Goal: Task Accomplishment & Management: Manage account settings

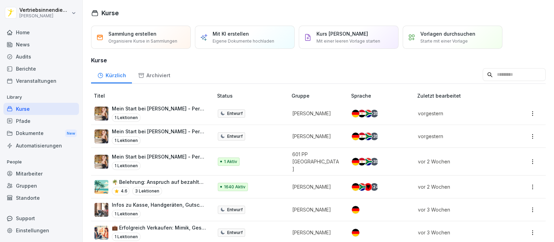
click at [26, 45] on div "News" at bounding box center [40, 44] width 75 height 12
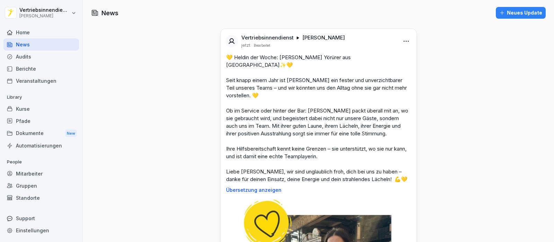
click at [26, 107] on div "Kurse" at bounding box center [40, 109] width 75 height 12
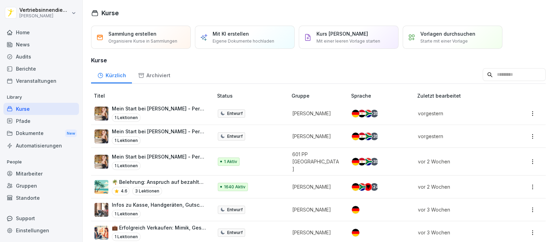
click at [29, 118] on div "Pfade" at bounding box center [40, 121] width 75 height 12
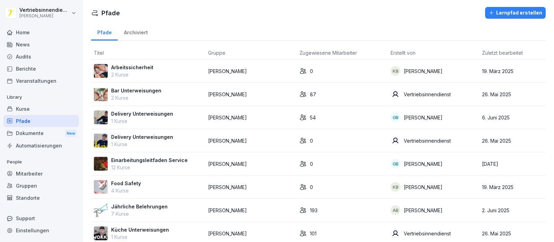
click at [29, 106] on div "Kurse" at bounding box center [40, 109] width 75 height 12
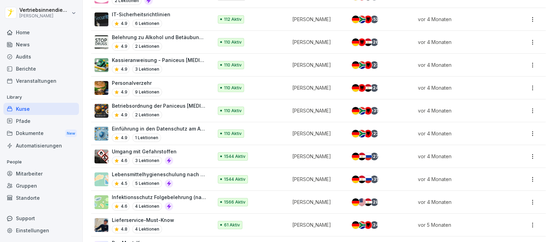
scroll to position [779, 0]
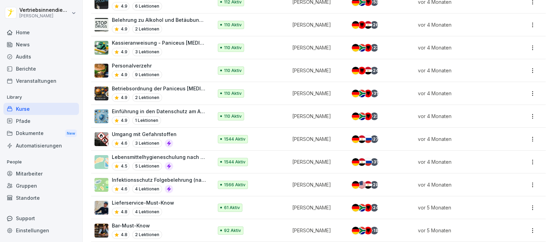
click at [30, 120] on div "Pfade" at bounding box center [40, 121] width 75 height 12
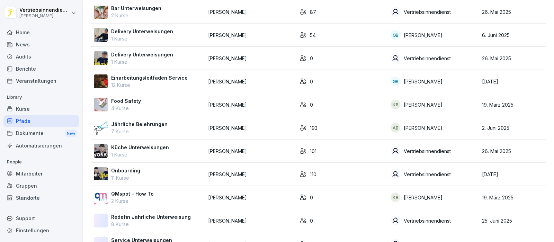
scroll to position [130, 0]
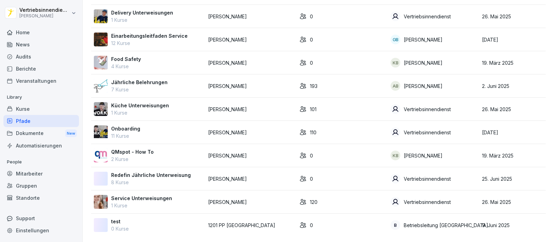
click at [152, 79] on p "Jährliche Belehrungen" at bounding box center [139, 82] width 56 height 7
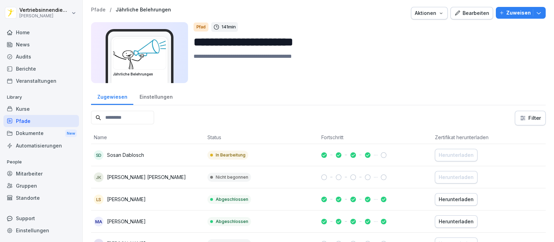
click at [108, 117] on input at bounding box center [122, 117] width 63 height 13
paste input "*******"
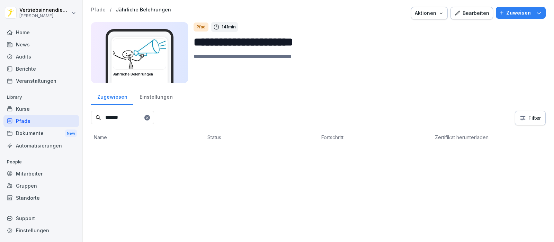
type input "*******"
drag, startPoint x: 513, startPoint y: 13, endPoint x: 506, endPoint y: 15, distance: 7.4
click at [513, 13] on p "Zuweisen" at bounding box center [518, 13] width 25 height 8
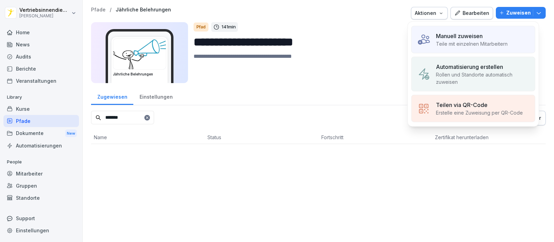
click at [458, 43] on p "Teile mit einzelnen Mitarbeitern" at bounding box center [472, 43] width 72 height 7
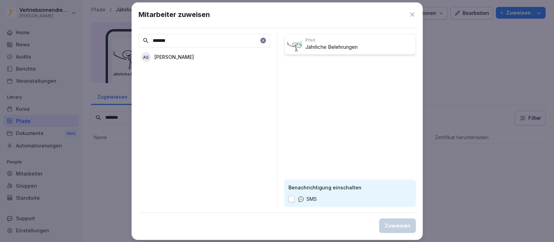
click at [187, 57] on p "[PERSON_NAME]" at bounding box center [173, 56] width 39 height 7
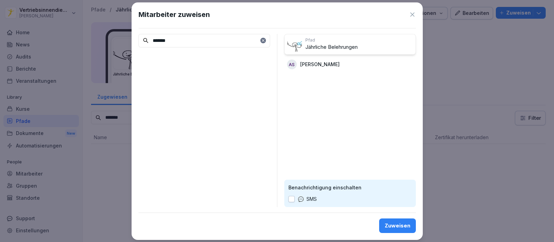
drag, startPoint x: 176, startPoint y: 40, endPoint x: 138, endPoint y: 40, distance: 38.4
click at [138, 40] on div "Mitarbeiter zuweisen ******* [PERSON_NAME] Belehrungen AS [PERSON_NAME] Benachr…" at bounding box center [277, 120] width 291 height 237
paste input
click at [180, 58] on p "[PERSON_NAME]" at bounding box center [173, 56] width 39 height 7
drag, startPoint x: 182, startPoint y: 39, endPoint x: 144, endPoint y: 39, distance: 37.7
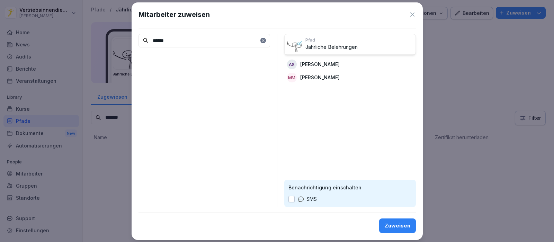
click at [144, 39] on div "******" at bounding box center [204, 40] width 132 height 13
paste input
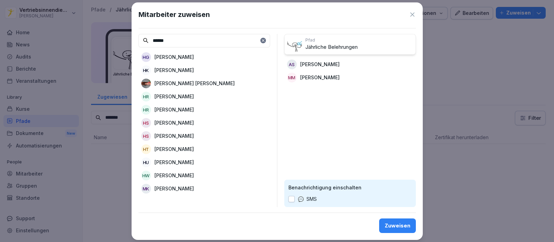
type input "******"
click at [183, 176] on p "[PERSON_NAME]" at bounding box center [173, 175] width 39 height 7
click at [408, 223] on div "Zuweisen" at bounding box center [398, 226] width 26 height 8
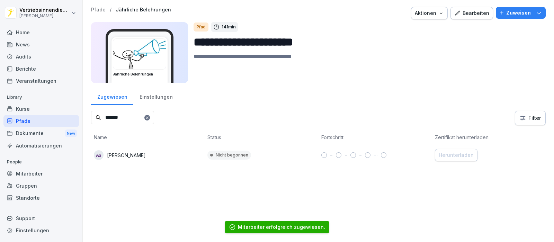
click at [154, 115] on input "*******" at bounding box center [122, 117] width 63 height 13
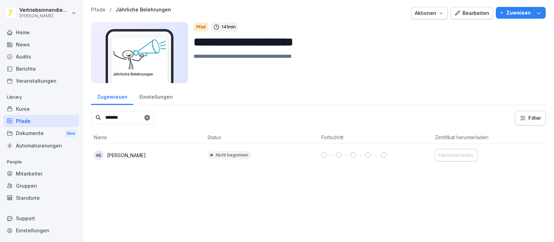
click at [42, 174] on div "Mitarbeiter" at bounding box center [40, 174] width 75 height 12
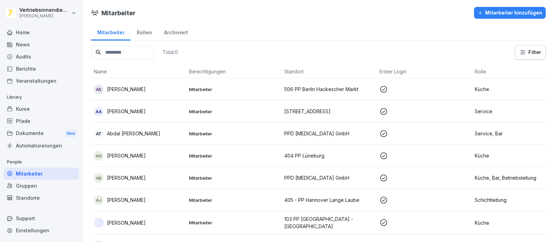
click at [20, 172] on div "Mitarbeiter" at bounding box center [40, 174] width 75 height 12
click at [115, 51] on input at bounding box center [122, 52] width 63 height 13
paste input "*********"
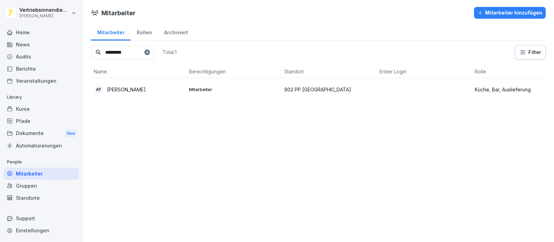
type input "*********"
click at [198, 91] on p "Mitarbeiter" at bounding box center [234, 89] width 90 height 6
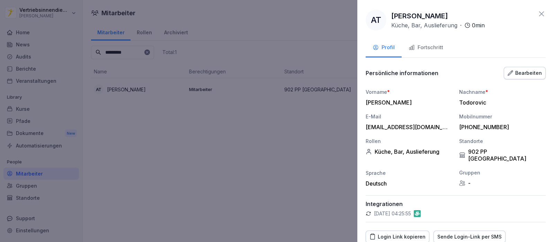
click at [515, 73] on div "Bearbeiten" at bounding box center [524, 73] width 34 height 8
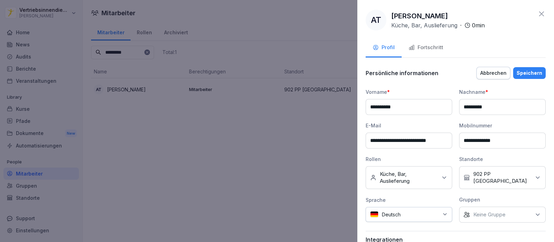
click at [500, 211] on p "Keine Gruppe" at bounding box center [489, 214] width 32 height 7
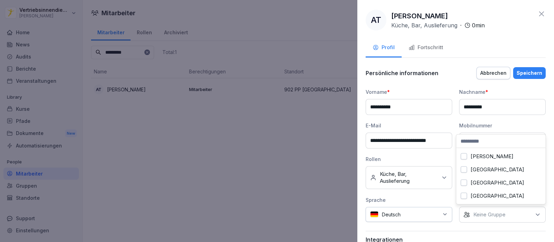
click at [485, 155] on label "[PERSON_NAME]" at bounding box center [491, 156] width 43 height 6
click at [533, 71] on div "Speichern" at bounding box center [529, 73] width 26 height 8
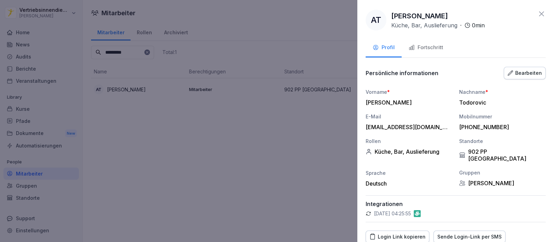
click at [494, 47] on div "Profil Fortschritt" at bounding box center [456, 48] width 180 height 19
click at [431, 53] on button "Fortschritt" at bounding box center [426, 48] width 48 height 19
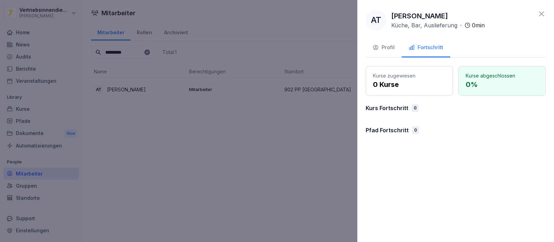
click at [387, 46] on div "Profil" at bounding box center [383, 48] width 22 height 8
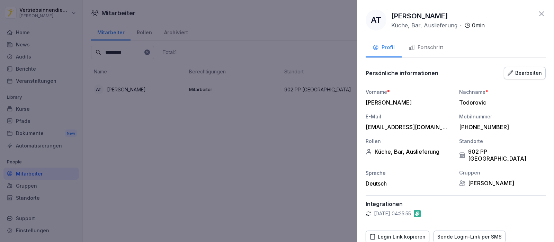
click at [431, 47] on div "Fortschritt" at bounding box center [425, 48] width 35 height 8
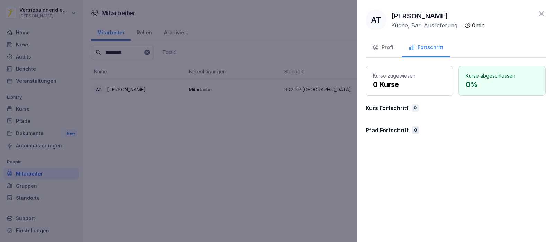
click at [187, 156] on div at bounding box center [277, 121] width 554 height 242
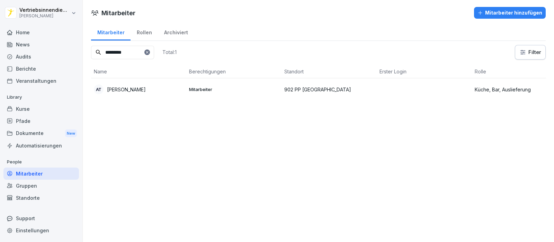
click at [141, 31] on div "Rollen" at bounding box center [143, 32] width 27 height 18
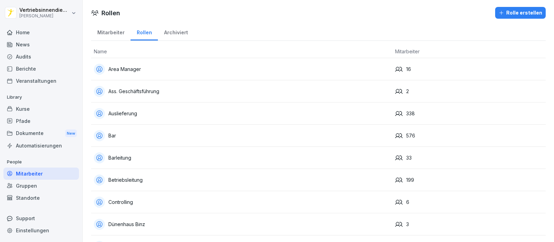
click at [110, 31] on div "Mitarbeiter" at bounding box center [110, 32] width 39 height 18
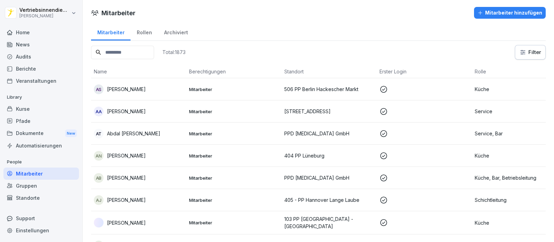
click at [131, 55] on input at bounding box center [122, 52] width 63 height 13
click at [115, 53] on input at bounding box center [122, 52] width 63 height 13
click at [114, 52] on input at bounding box center [122, 52] width 63 height 13
click at [110, 52] on input at bounding box center [122, 52] width 63 height 13
paste input "*"
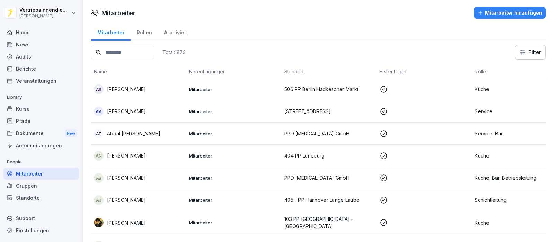
click at [133, 52] on input at bounding box center [122, 52] width 63 height 13
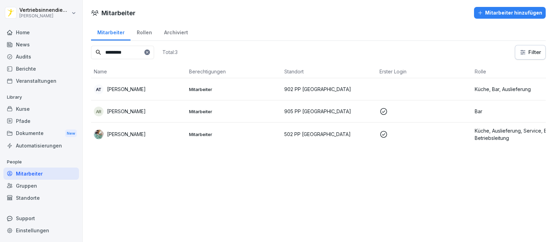
type input "*********"
click at [384, 110] on icon at bounding box center [383, 111] width 7 height 7
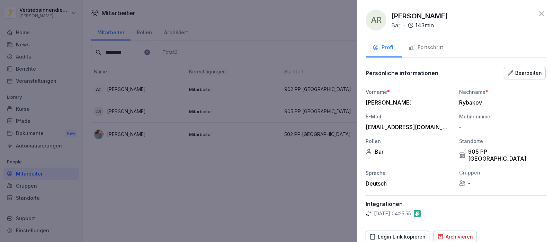
click at [272, 210] on div at bounding box center [277, 121] width 554 height 242
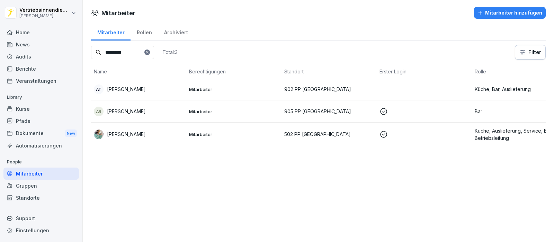
click at [268, 192] on div "Mitarbeiter Mitarbeiter hinzufügen Mitarbeiter Rollen Archiviert ********* Tota…" at bounding box center [318, 121] width 471 height 242
click at [177, 33] on div "Archiviert" at bounding box center [176, 32] width 36 height 18
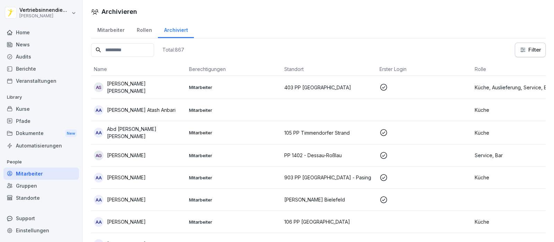
click at [132, 51] on input at bounding box center [122, 49] width 63 height 13
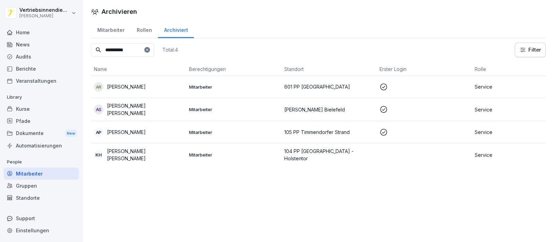
type input "*********"
click at [114, 29] on div "Mitarbeiter" at bounding box center [110, 29] width 39 height 18
click at [111, 28] on div "Mitarbeiter" at bounding box center [110, 29] width 39 height 18
click at [111, 27] on div "Mitarbeiter" at bounding box center [110, 29] width 39 height 18
click at [141, 30] on div "Rollen" at bounding box center [143, 29] width 27 height 18
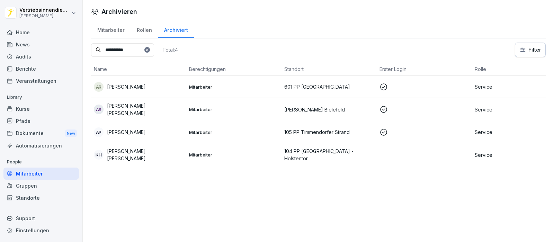
click at [116, 27] on div "Mitarbeiter" at bounding box center [110, 29] width 39 height 18
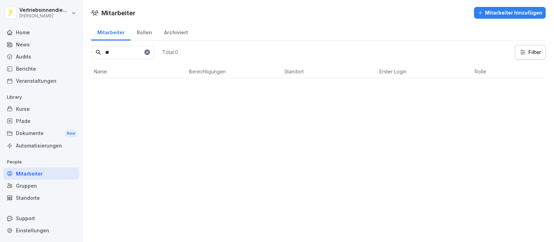
type input "*"
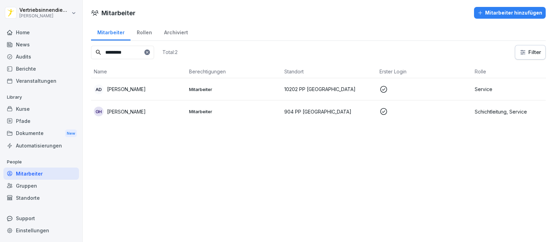
click at [114, 50] on input "*********" at bounding box center [122, 52] width 63 height 13
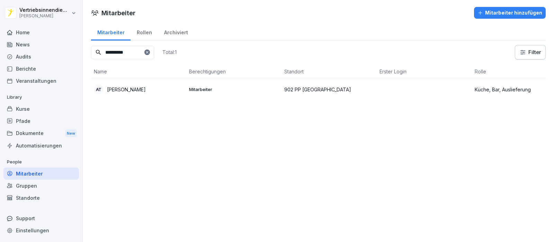
click at [156, 83] on td "AT [PERSON_NAME]" at bounding box center [138, 89] width 95 height 22
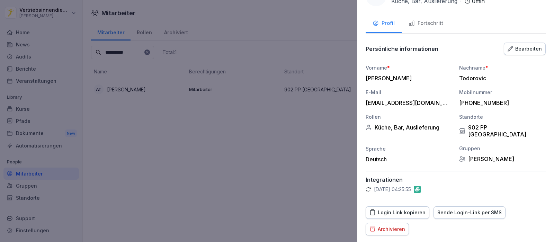
scroll to position [46, 0]
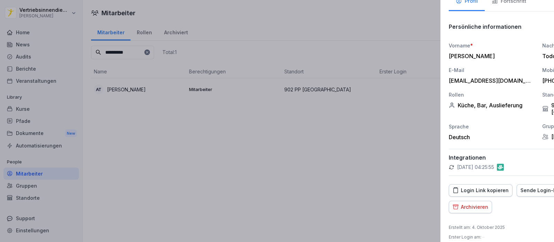
click at [242, 224] on div at bounding box center [277, 121] width 554 height 242
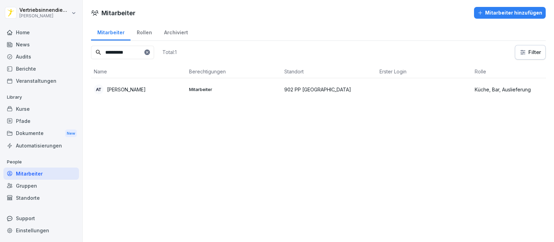
click at [34, 174] on div "Mitarbeiter" at bounding box center [40, 174] width 75 height 12
drag, startPoint x: 123, startPoint y: 51, endPoint x: 102, endPoint y: 49, distance: 20.5
click at [102, 49] on input "**********" at bounding box center [122, 52] width 63 height 13
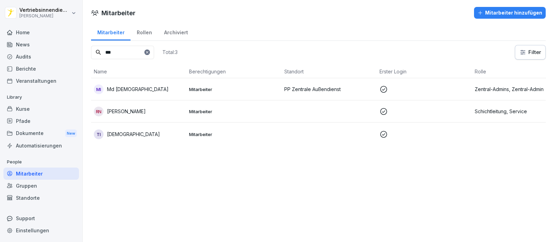
type input "***"
click at [159, 89] on div "MI Md Tawhidul Islam" at bounding box center [139, 89] width 90 height 10
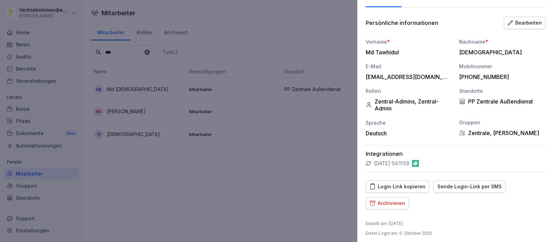
scroll to position [53, 0]
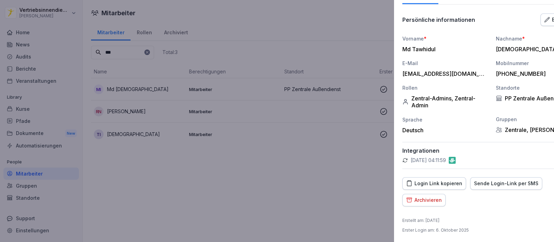
click at [249, 189] on div at bounding box center [277, 121] width 554 height 242
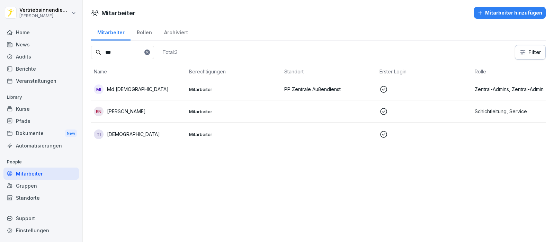
click at [233, 89] on p "Mitarbeiter" at bounding box center [234, 89] width 90 height 6
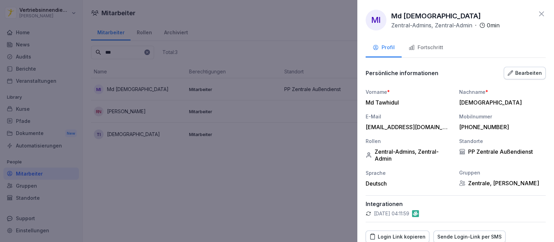
click at [433, 46] on div "Fortschritt" at bounding box center [425, 48] width 35 height 8
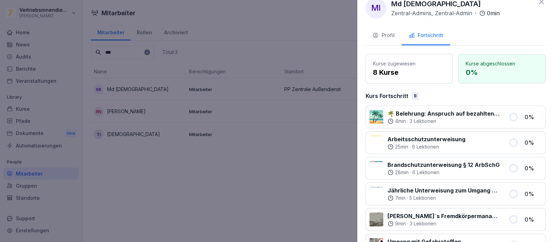
scroll to position [0, 0]
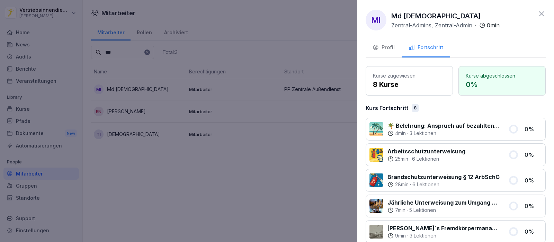
click at [215, 86] on div at bounding box center [277, 121] width 554 height 242
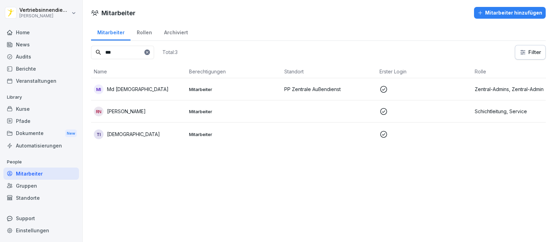
click at [165, 137] on div "TI Tawhidul Islam" at bounding box center [139, 134] width 90 height 10
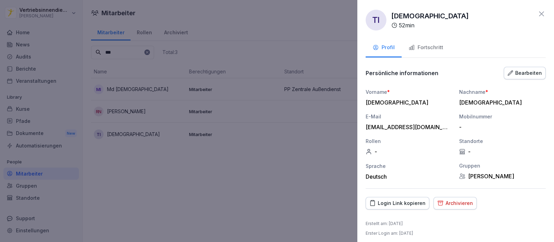
click at [427, 49] on div "Fortschritt" at bounding box center [425, 48] width 35 height 8
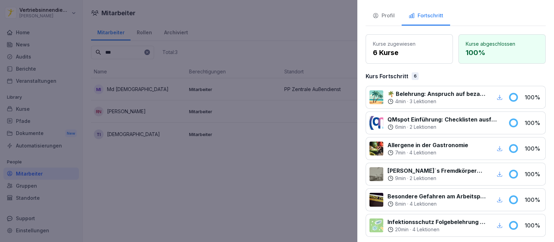
scroll to position [57, 0]
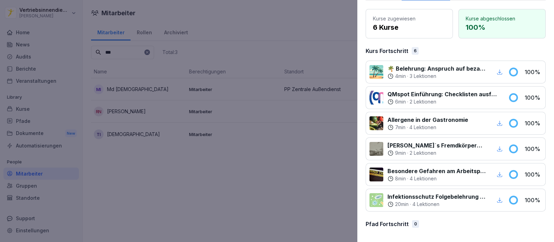
click at [215, 206] on div at bounding box center [277, 121] width 554 height 242
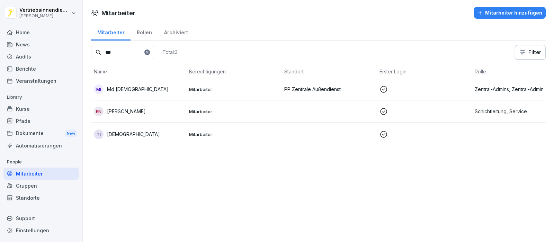
click at [151, 91] on div "MI Md Tawhidul Islam" at bounding box center [139, 89] width 90 height 10
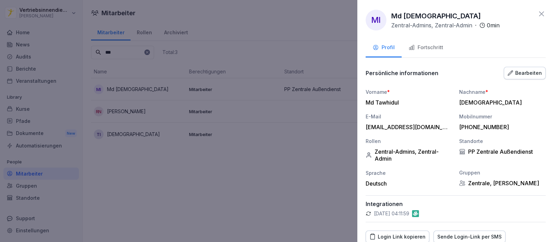
click at [427, 46] on div "Fortschritt" at bounding box center [425, 48] width 35 height 8
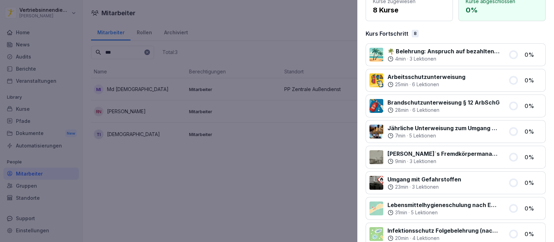
scroll to position [108, 0]
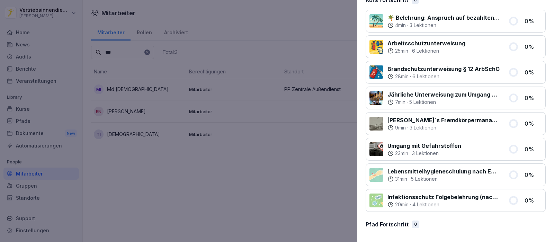
click at [206, 193] on div at bounding box center [277, 121] width 554 height 242
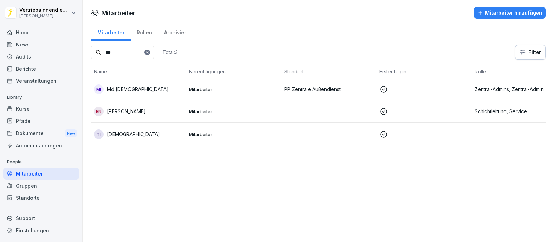
click at [147, 89] on p "Md [DEMOGRAPHIC_DATA]" at bounding box center [138, 88] width 62 height 7
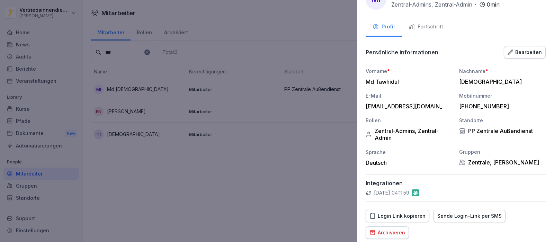
scroll to position [0, 0]
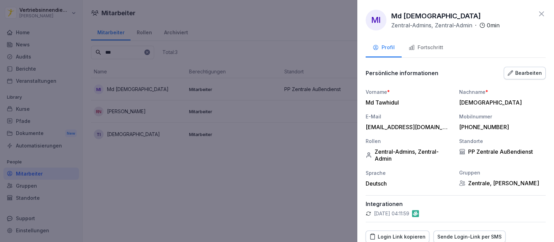
click at [434, 51] on div "Fortschritt" at bounding box center [425, 48] width 35 height 8
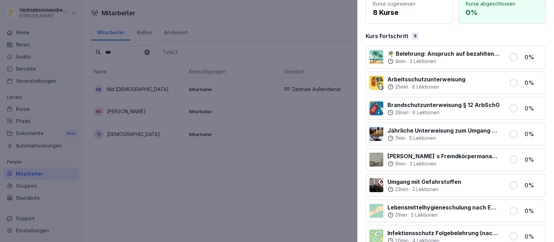
scroll to position [108, 0]
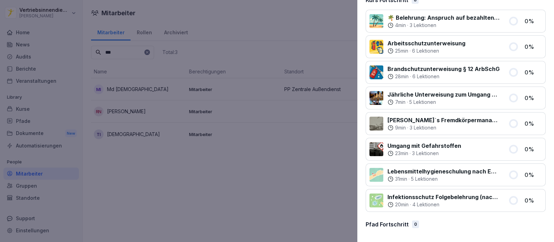
click at [162, 139] on div at bounding box center [277, 121] width 554 height 242
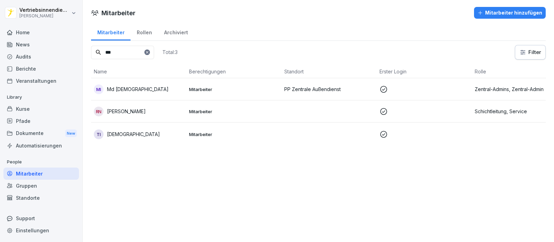
click at [138, 134] on p "[DEMOGRAPHIC_DATA]" at bounding box center [133, 133] width 53 height 7
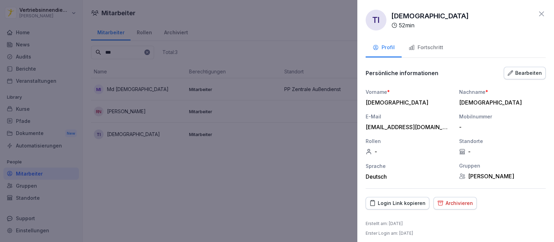
scroll to position [3, 0]
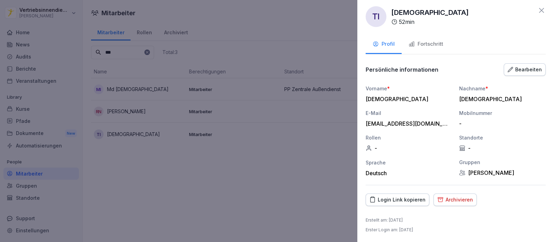
click at [425, 42] on div "Fortschritt" at bounding box center [425, 44] width 35 height 8
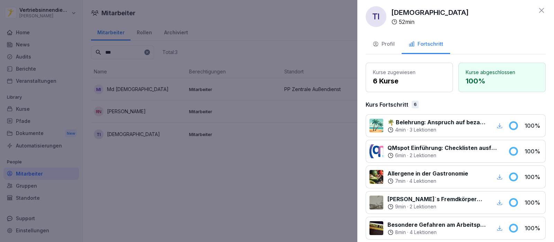
click at [327, 195] on div at bounding box center [277, 121] width 554 height 242
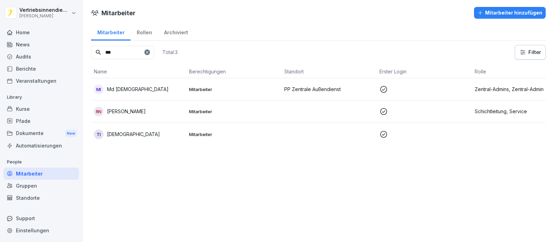
click at [130, 136] on p "[DEMOGRAPHIC_DATA]" at bounding box center [133, 133] width 53 height 7
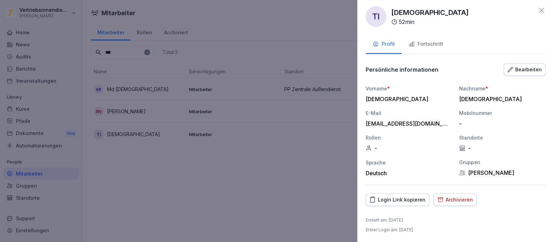
click at [205, 178] on div at bounding box center [277, 121] width 554 height 242
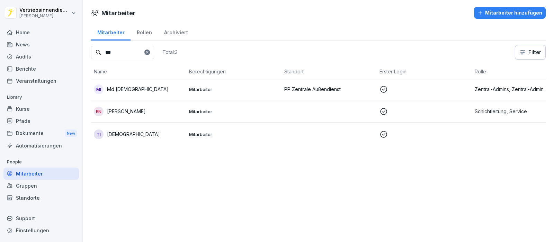
click at [47, 46] on div "News" at bounding box center [40, 44] width 75 height 12
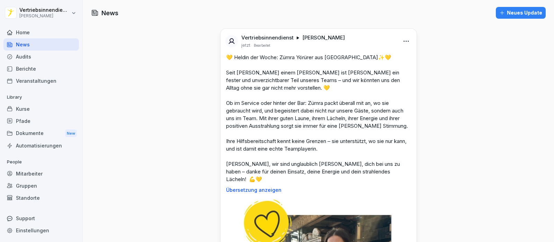
drag, startPoint x: 123, startPoint y: 120, endPoint x: 125, endPoint y: 111, distance: 8.9
click at [32, 176] on div "Mitarbeiter" at bounding box center [40, 174] width 75 height 12
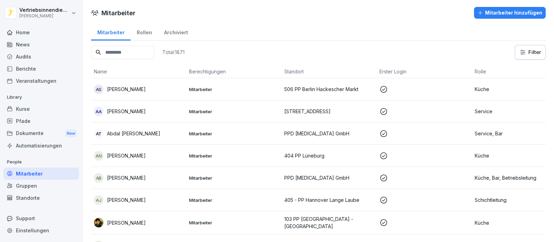
click at [115, 53] on input at bounding box center [122, 52] width 63 height 13
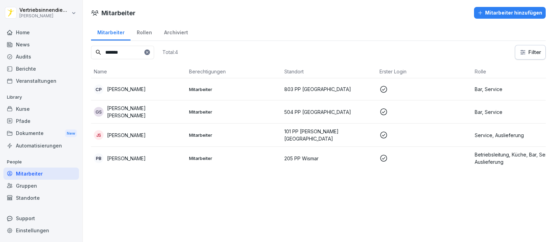
type input "*******"
click at [37, 173] on div "Mitarbeiter" at bounding box center [40, 174] width 75 height 12
click at [25, 46] on div "News" at bounding box center [40, 44] width 75 height 12
